Goal: Task Accomplishment & Management: Manage account settings

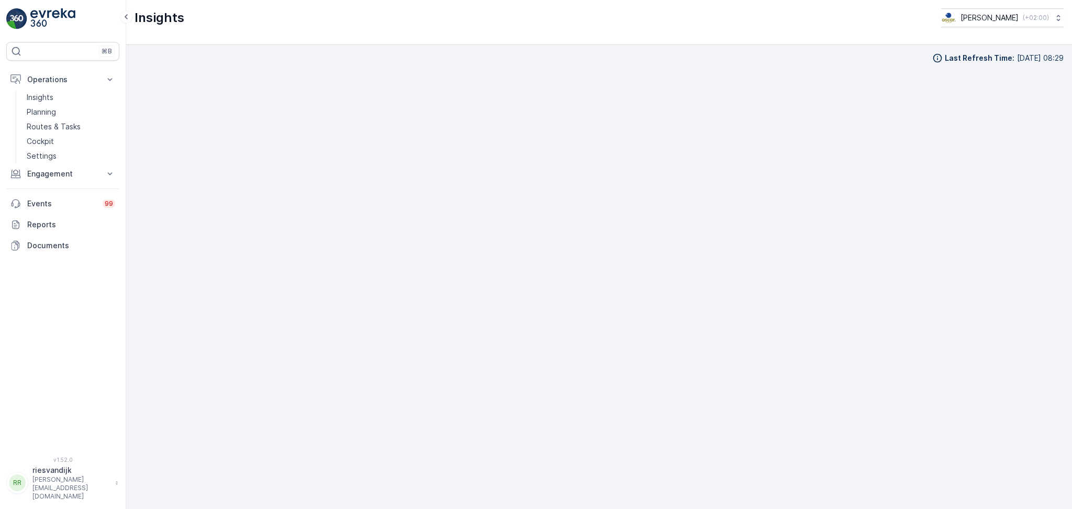
scroll to position [13, 0]
click at [52, 128] on p "Routes & Tasks" at bounding box center [54, 126] width 54 height 10
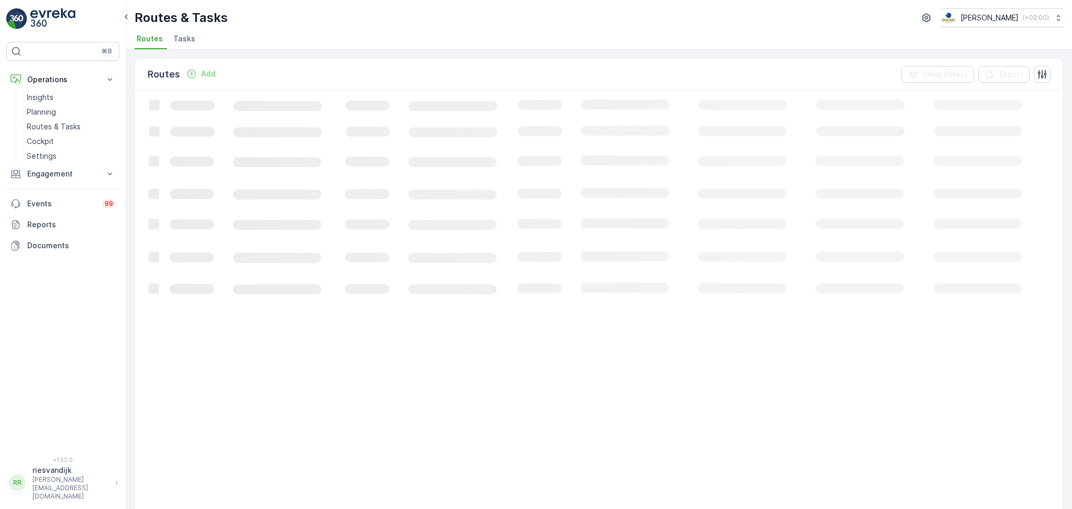
click at [186, 39] on span "Tasks" at bounding box center [184, 39] width 22 height 10
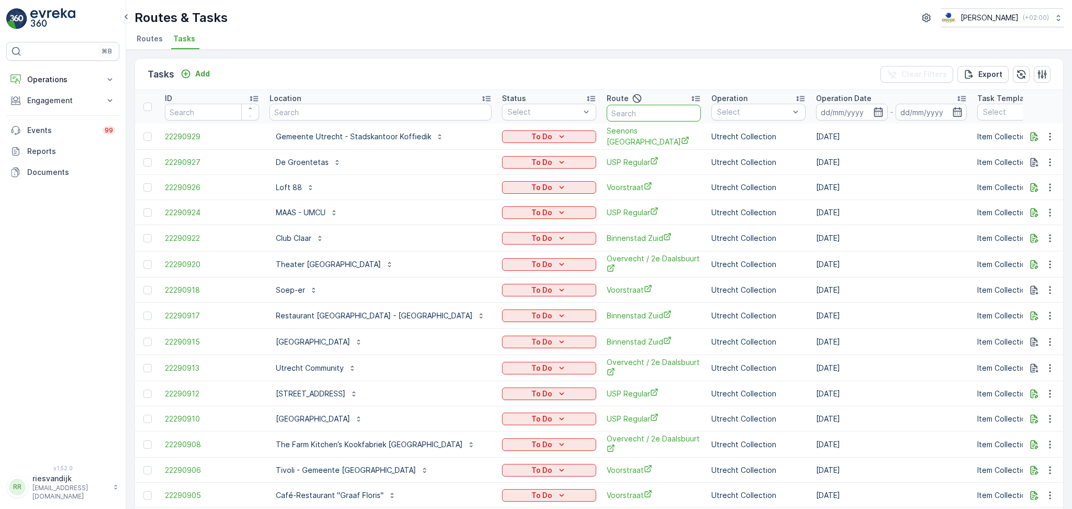
click at [645, 109] on input "text" at bounding box center [654, 113] width 94 height 17
type input "kd midd"
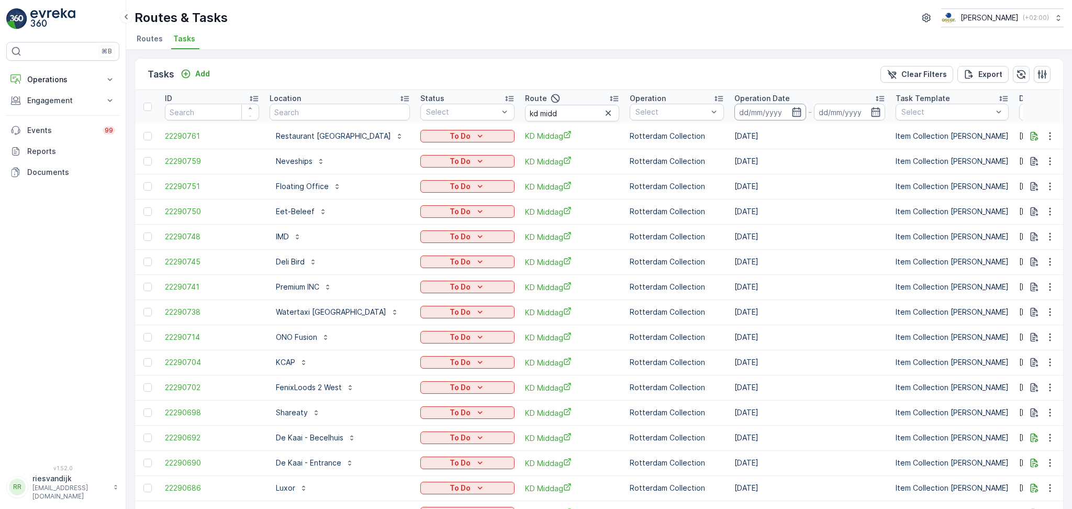
click at [735, 109] on input at bounding box center [771, 112] width 72 height 17
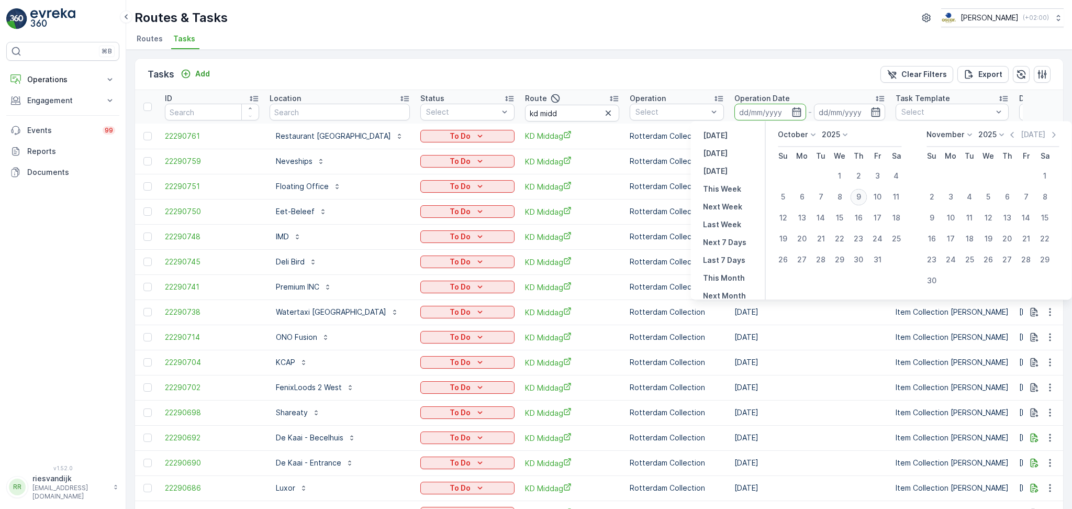
click at [860, 195] on div "9" at bounding box center [858, 196] width 17 height 17
type input "09.10.2025"
click at [860, 195] on div "9" at bounding box center [858, 196] width 17 height 17
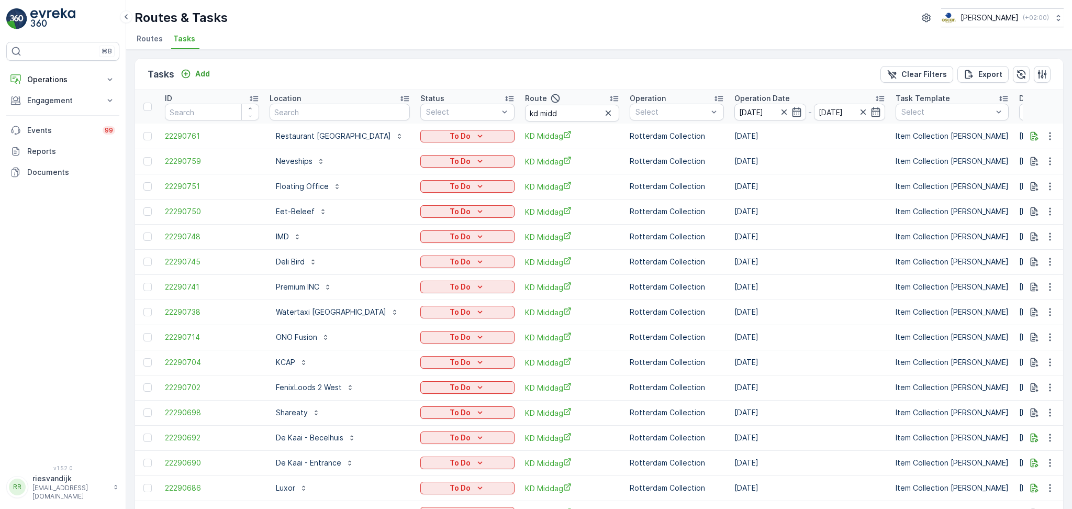
type input "09.10.2025"
drag, startPoint x: 723, startPoint y: 105, endPoint x: 740, endPoint y: 119, distance: 21.9
click at [735, 104] on input "09.10.2025" at bounding box center [771, 112] width 72 height 17
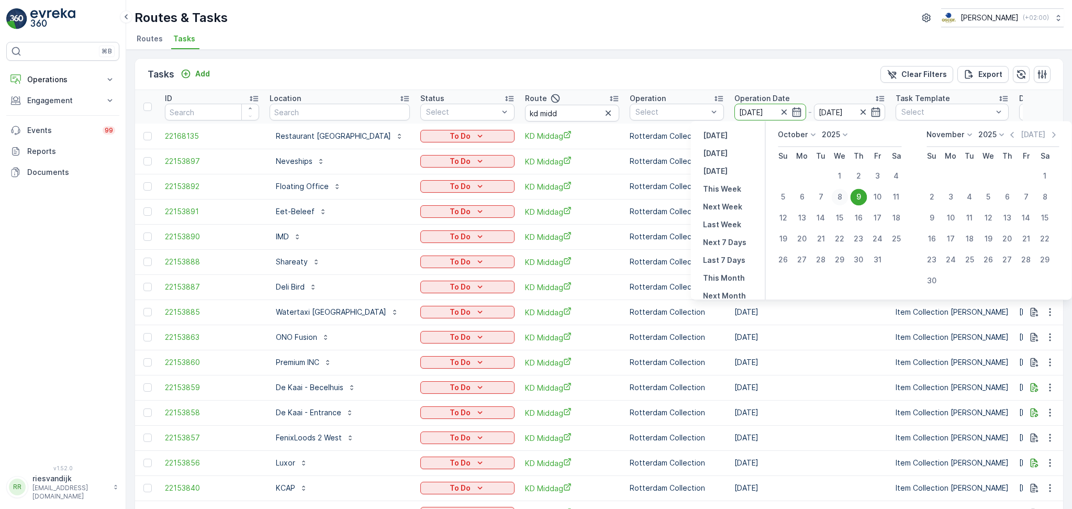
click at [836, 197] on div "8" at bounding box center [839, 196] width 17 height 17
type input "08.10.2025"
click at [836, 197] on div "8" at bounding box center [839, 196] width 17 height 17
type input "08.10.2025"
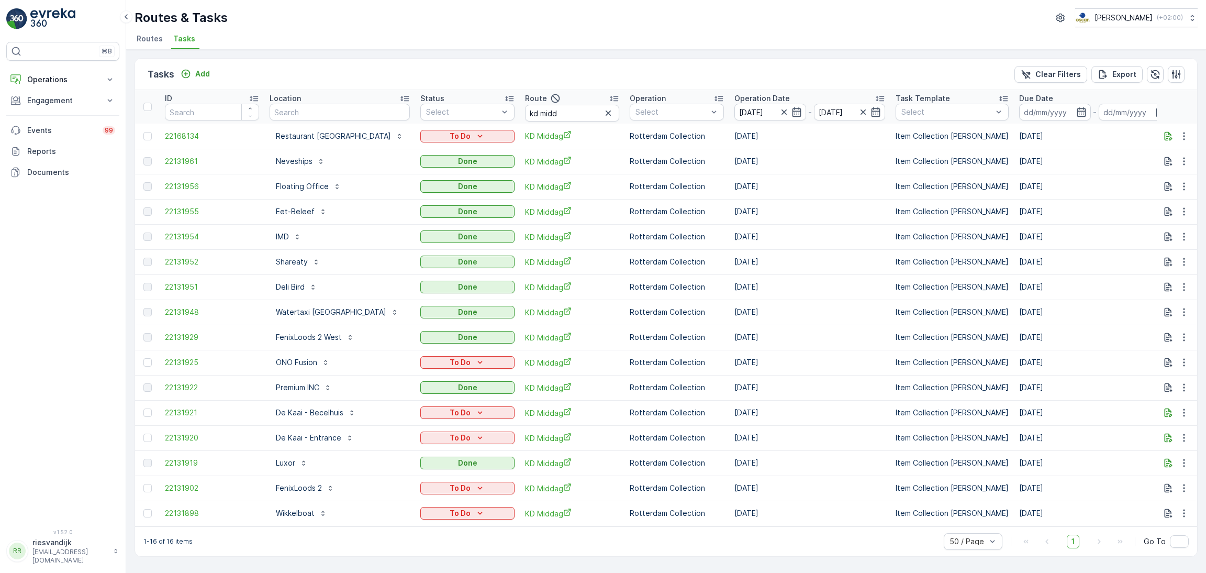
click at [453, 122] on th "Status Select" at bounding box center [467, 107] width 105 height 34
click at [453, 138] on div "To Do" at bounding box center [468, 136] width 86 height 10
click at [411, 168] on span "Geen Afval" at bounding box center [412, 166] width 58 height 10
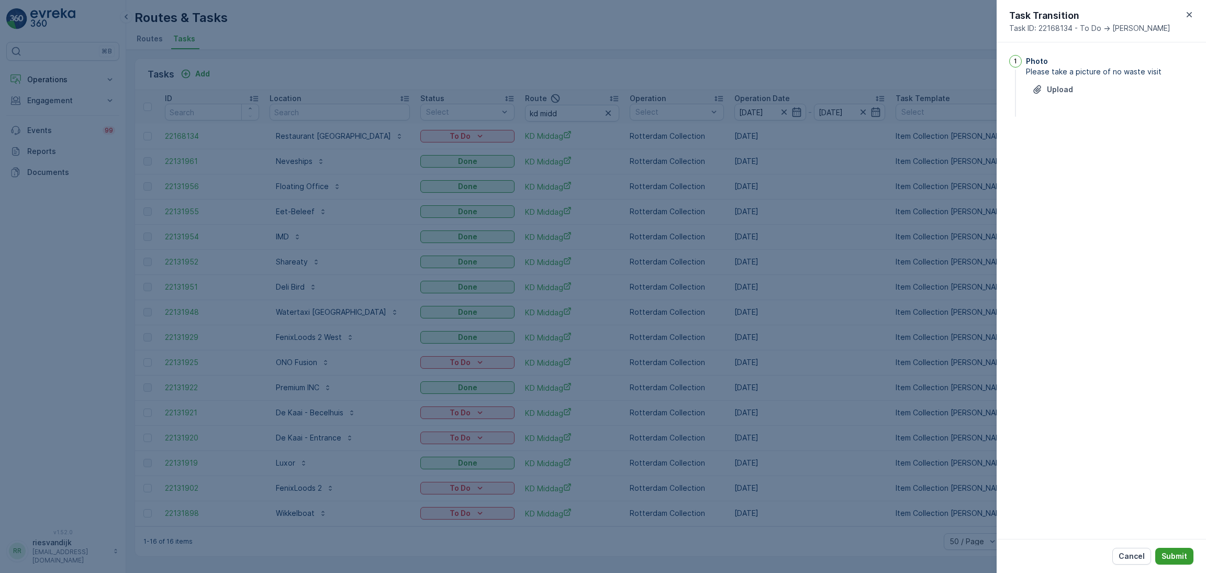
click at [1072, 508] on p "Submit" at bounding box center [1175, 556] width 26 height 10
click at [1051, 105] on p "Upload" at bounding box center [1060, 104] width 26 height 10
click at [1072, 508] on p "Submit" at bounding box center [1175, 556] width 26 height 10
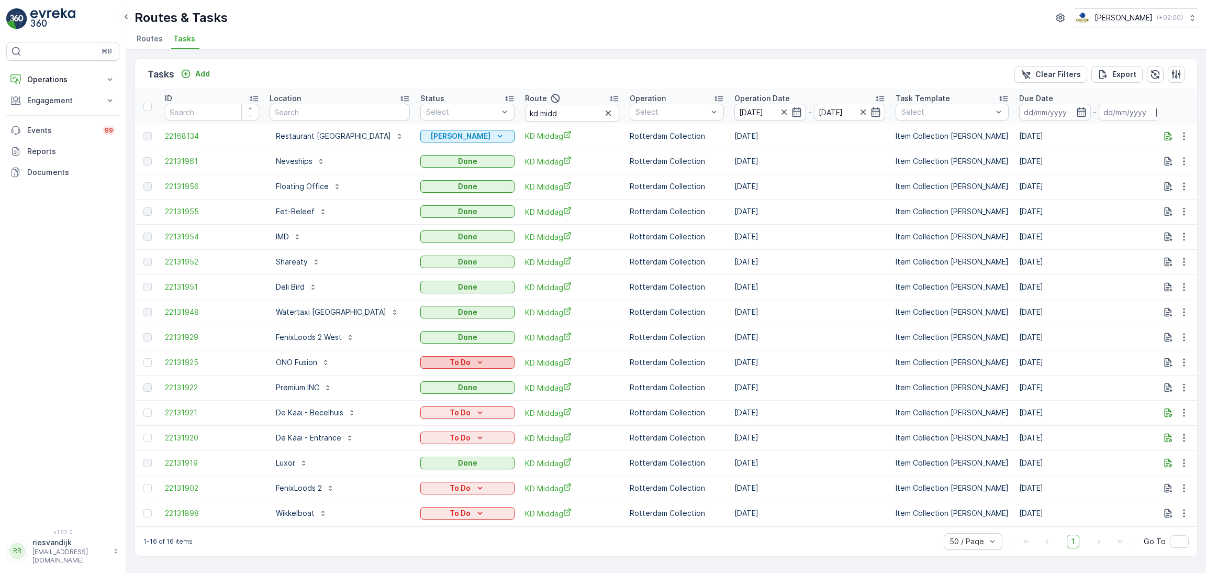
click at [448, 364] on div "To Do" at bounding box center [468, 362] width 86 height 10
click at [411, 390] on span "Geen Afval" at bounding box center [412, 392] width 58 height 10
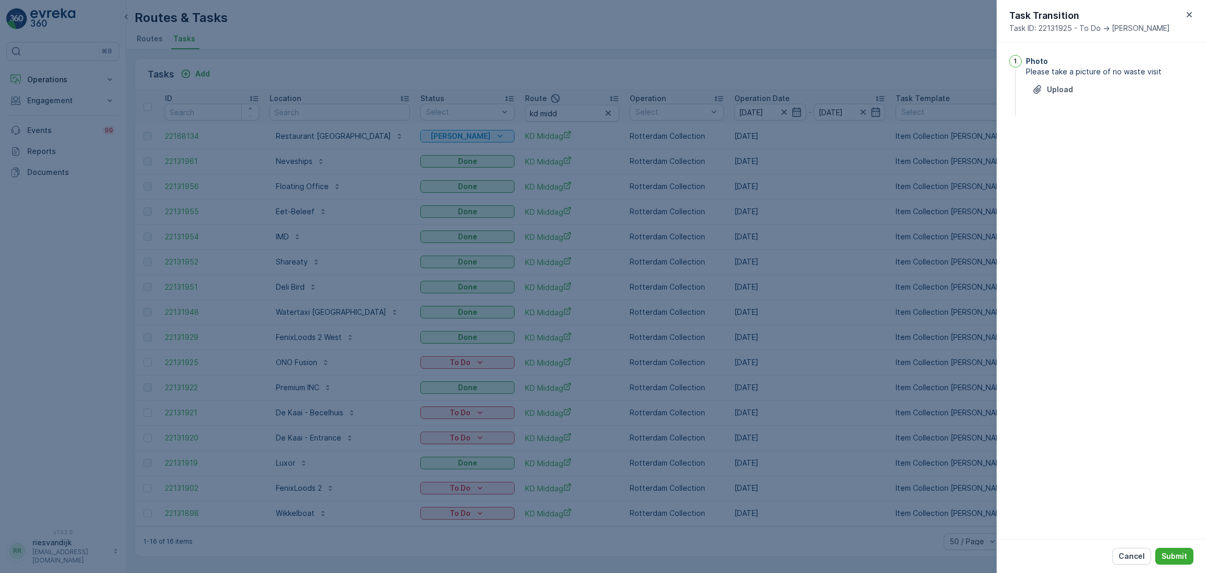
click at [1051, 104] on div "Upload" at bounding box center [1110, 95] width 168 height 29
click at [1052, 94] on p "Upload" at bounding box center [1060, 89] width 26 height 10
click at [1072, 508] on p "Submit" at bounding box center [1175, 556] width 26 height 10
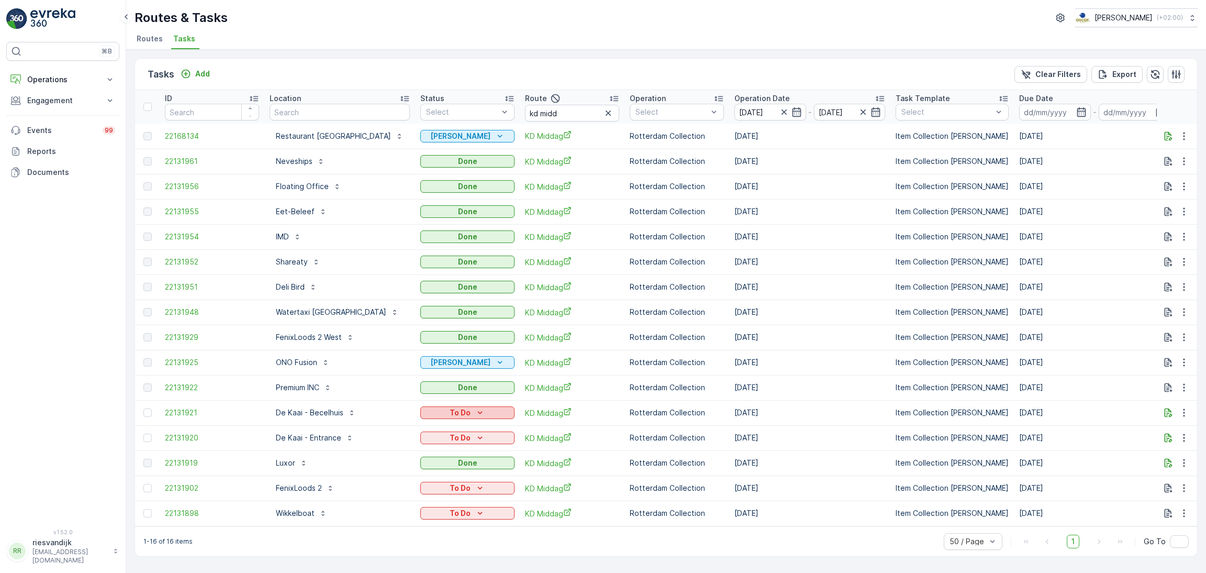
click at [450, 412] on p "To Do" at bounding box center [460, 412] width 21 height 10
click at [409, 441] on span "Geen Afval" at bounding box center [412, 442] width 58 height 10
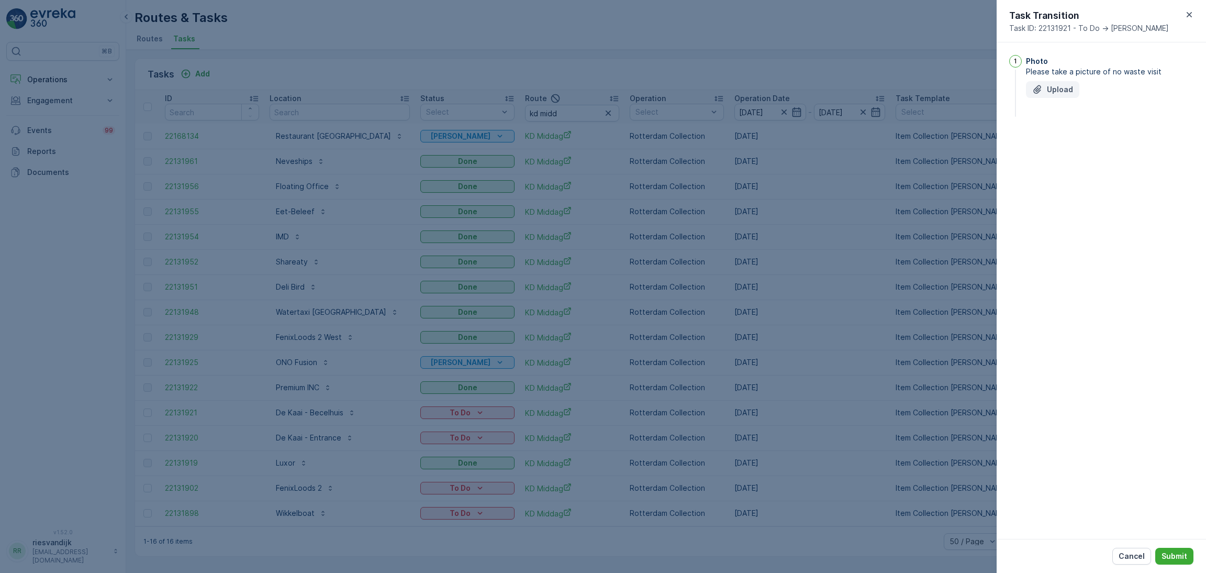
click at [1056, 93] on p "Upload" at bounding box center [1060, 89] width 26 height 10
click at [1072, 508] on p "Submit" at bounding box center [1175, 556] width 26 height 10
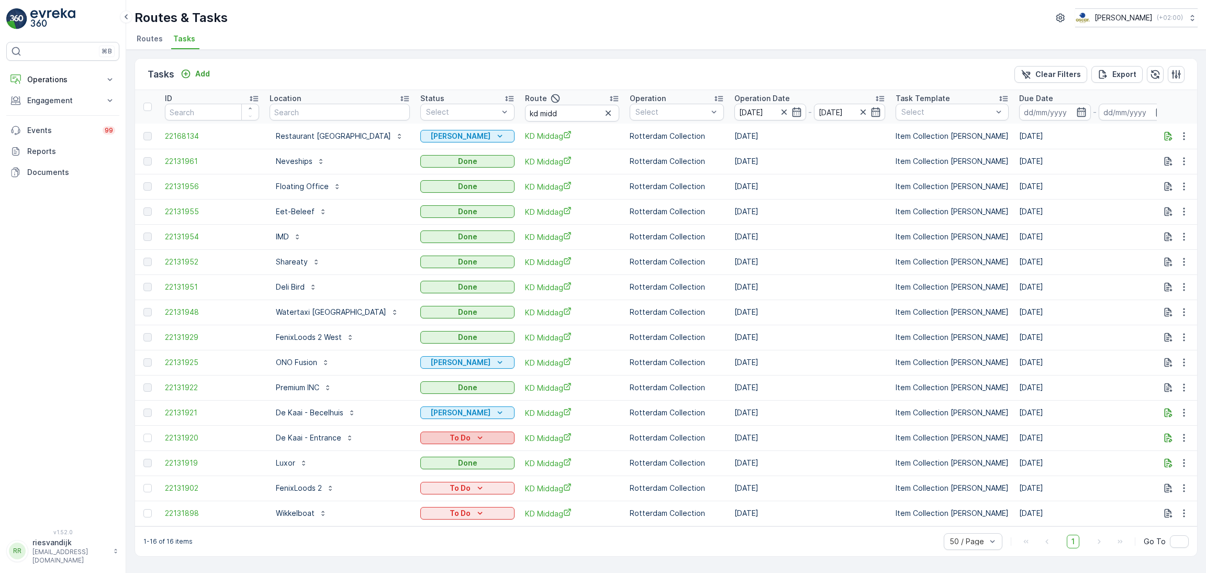
click at [475, 436] on icon "To Do" at bounding box center [480, 437] width 10 height 10
click at [411, 468] on span "Geen Afval" at bounding box center [412, 467] width 58 height 10
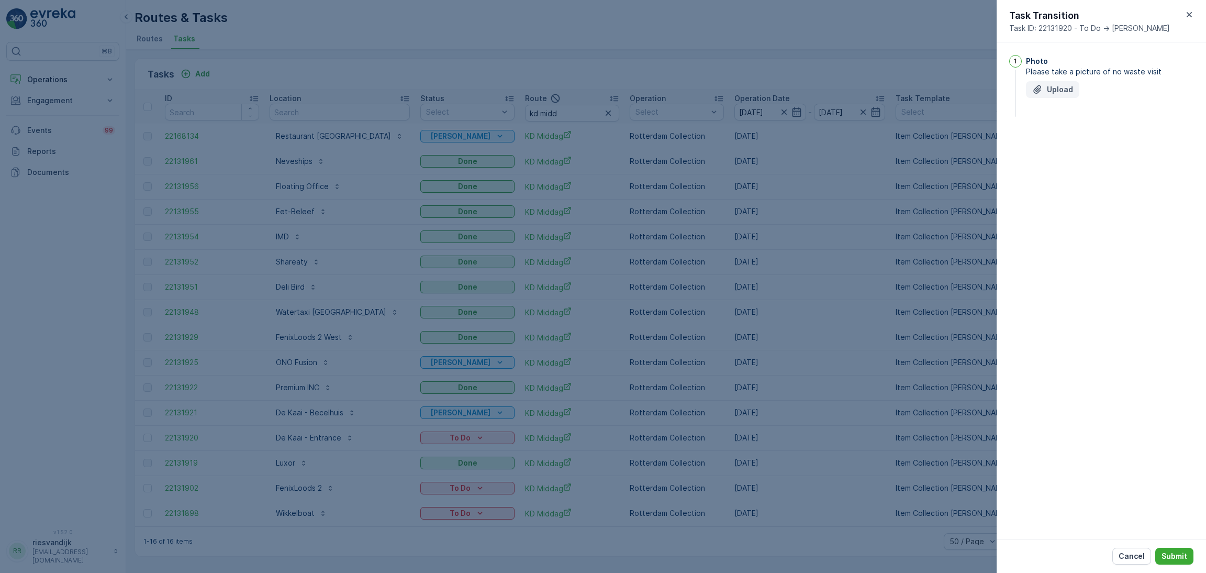
click at [1051, 88] on p "Upload" at bounding box center [1060, 89] width 26 height 10
click at [1072, 508] on p "Submit" at bounding box center [1175, 556] width 26 height 10
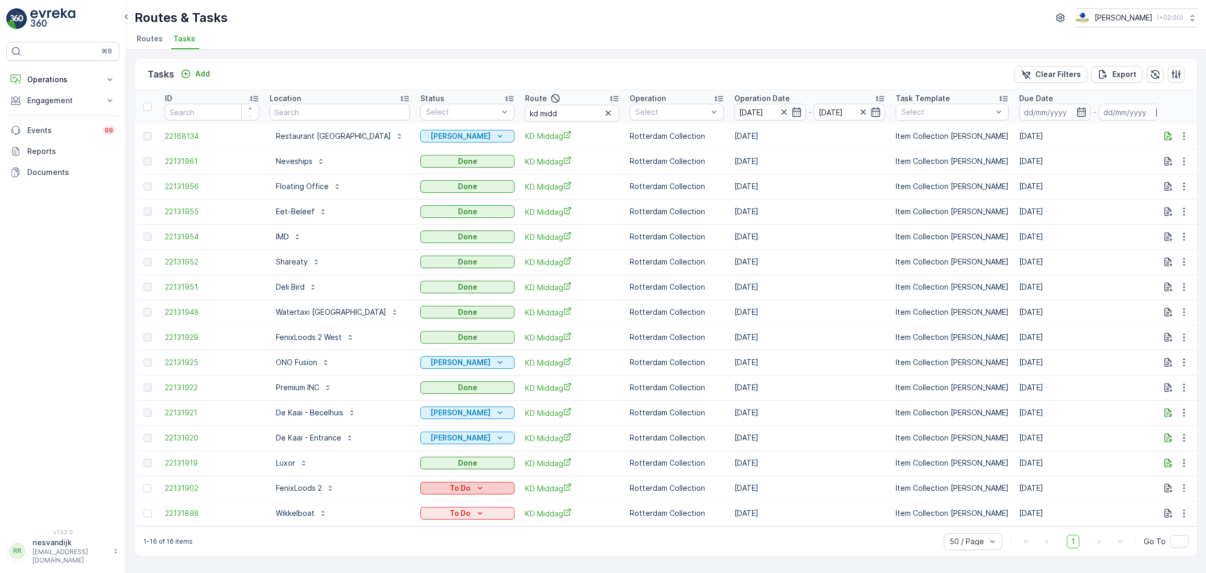
click at [450, 490] on p "To Do" at bounding box center [460, 488] width 21 height 10
click at [412, 508] on span "Geen Afval" at bounding box center [412, 518] width 58 height 10
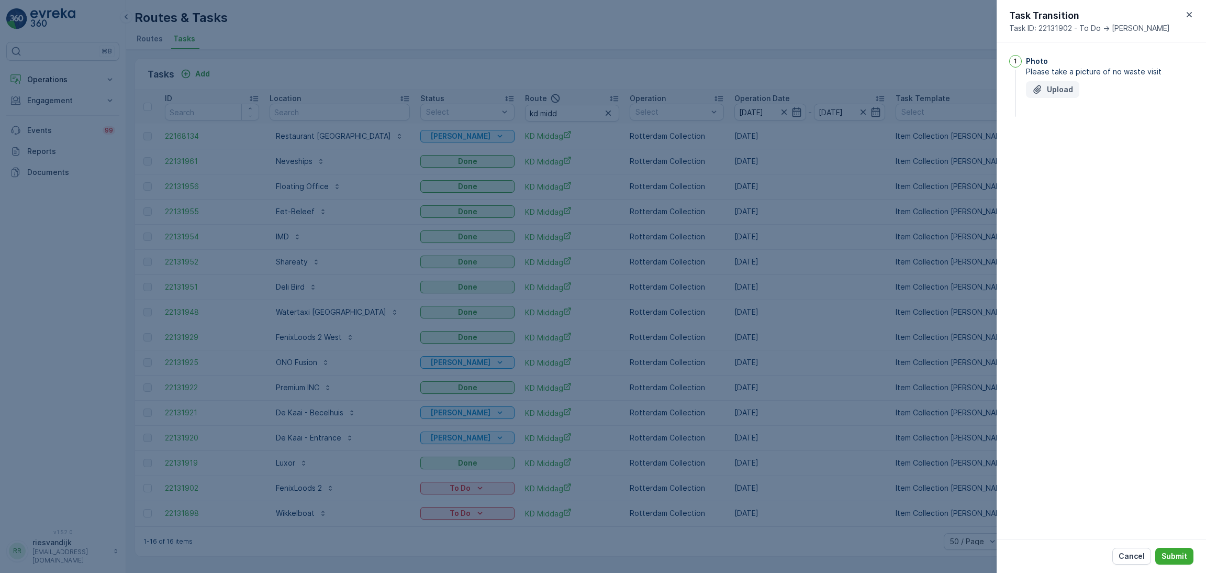
click at [1070, 85] on p "Upload" at bounding box center [1060, 89] width 26 height 10
click at [1072, 508] on button "Submit" at bounding box center [1175, 556] width 38 height 17
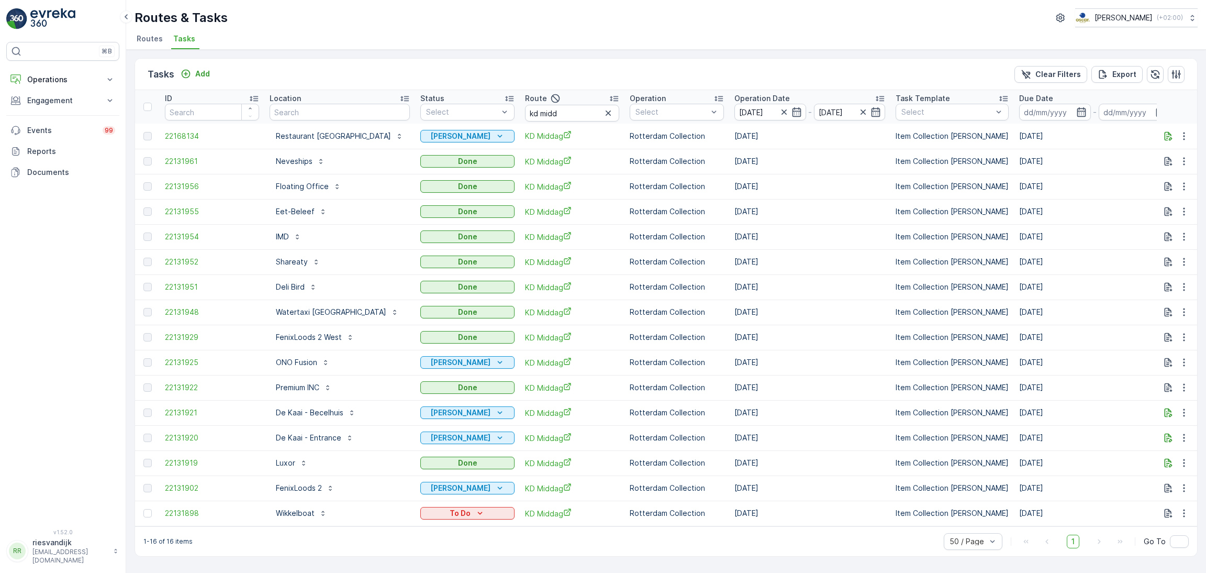
click at [450, 508] on p "To Do" at bounding box center [460, 513] width 21 height 10
click at [409, 449] on span "Geen Afval" at bounding box center [412, 453] width 58 height 10
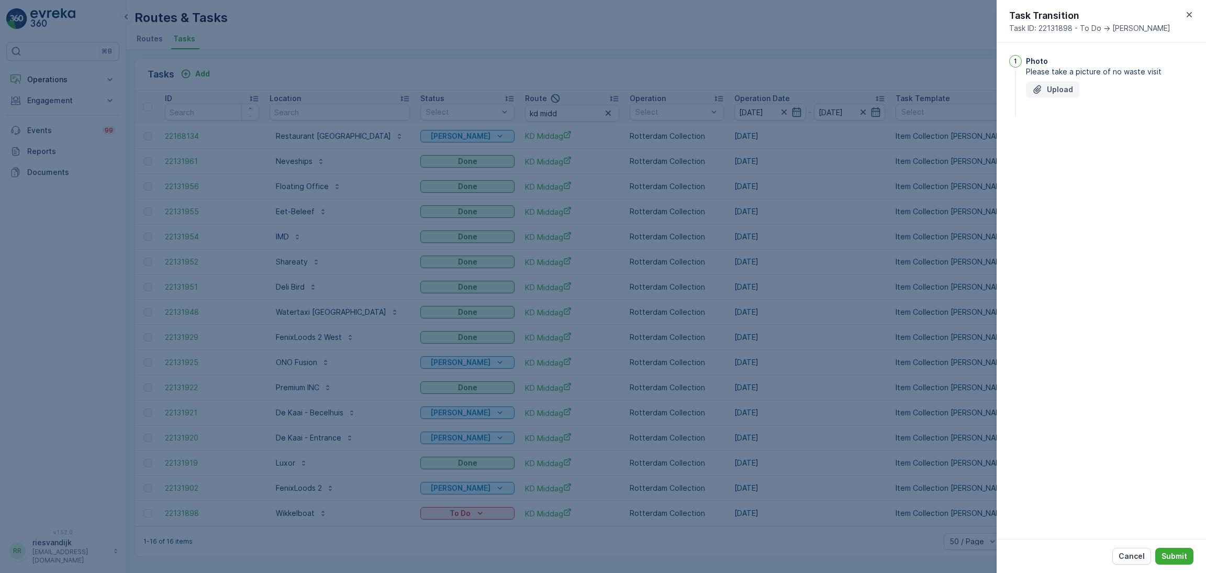
click at [1054, 83] on button "Upload" at bounding box center [1052, 89] width 53 height 17
click at [1072, 508] on p "Submit" at bounding box center [1175, 556] width 26 height 10
